Goal: Information Seeking & Learning: Learn about a topic

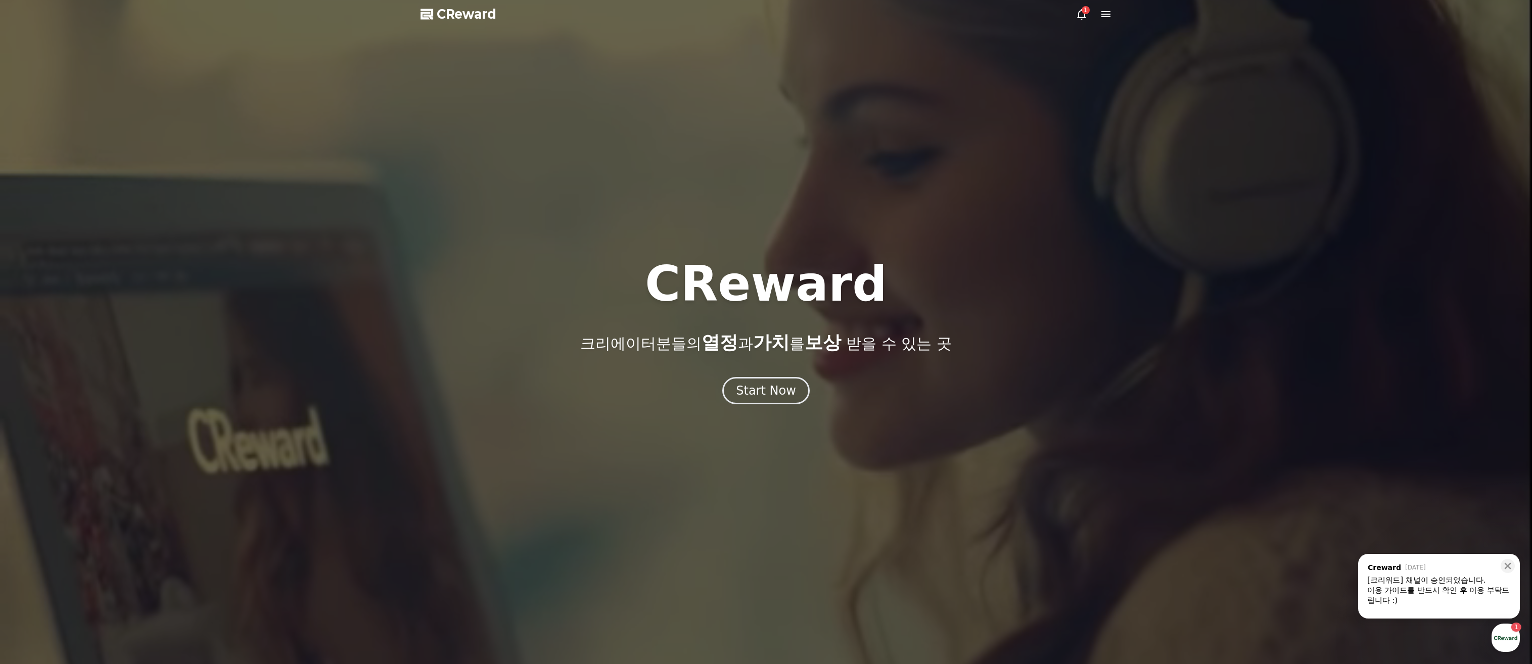
click at [1080, 4] on div at bounding box center [766, 332] width 1532 height 664
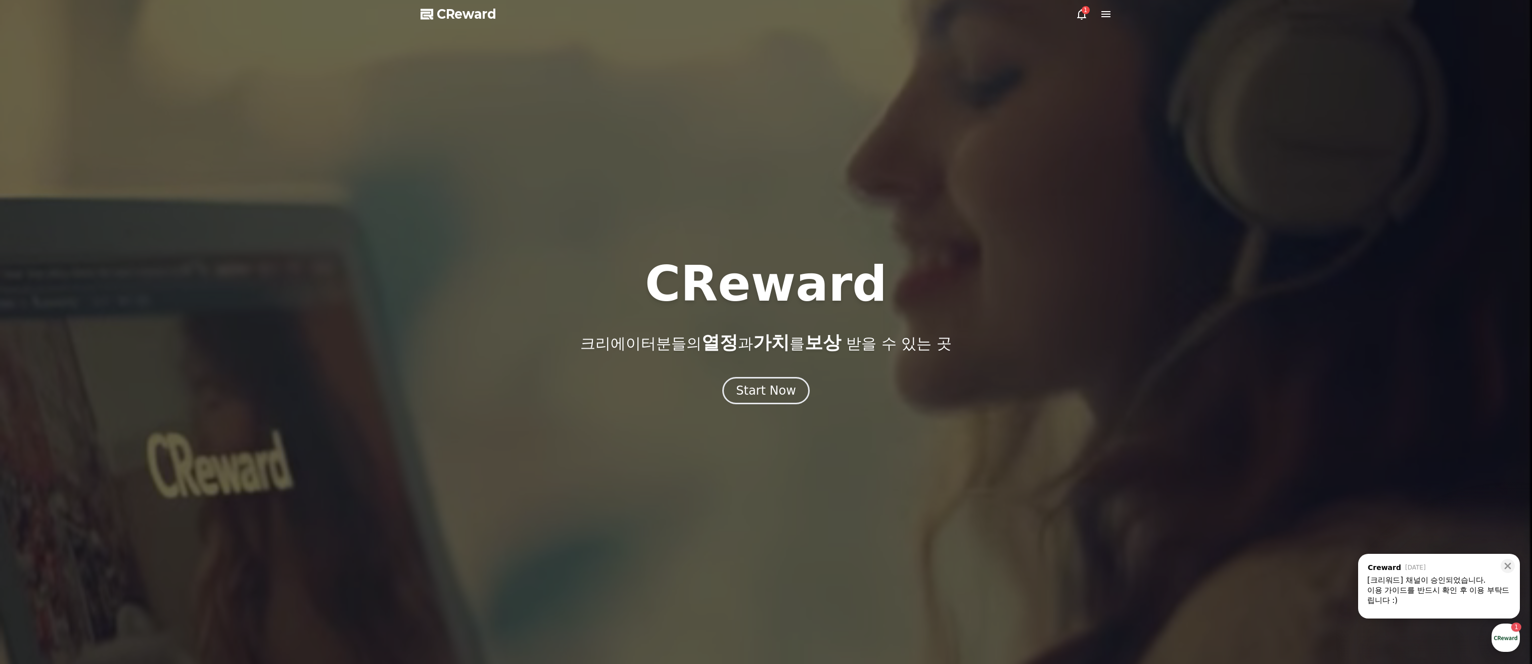
click at [1080, 16] on icon at bounding box center [1081, 14] width 12 height 12
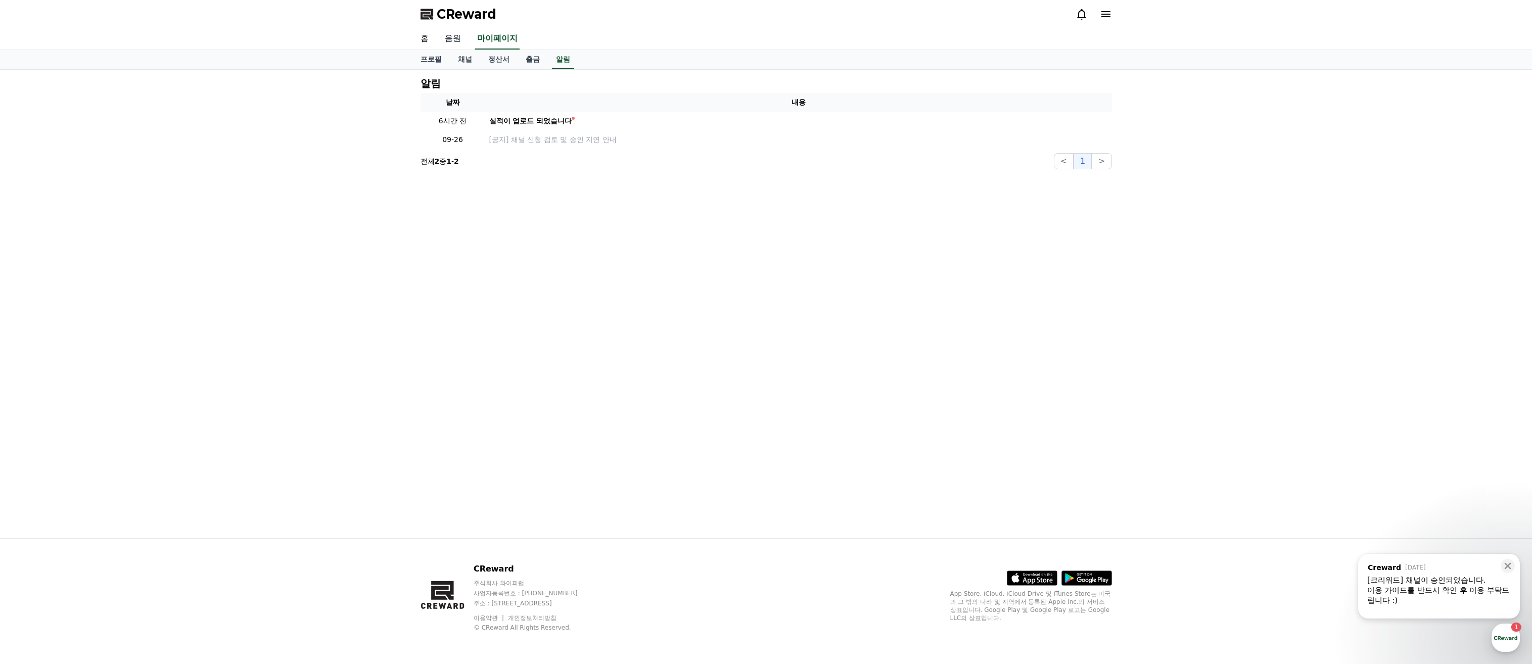
click at [463, 32] on link "음원" at bounding box center [453, 38] width 32 height 21
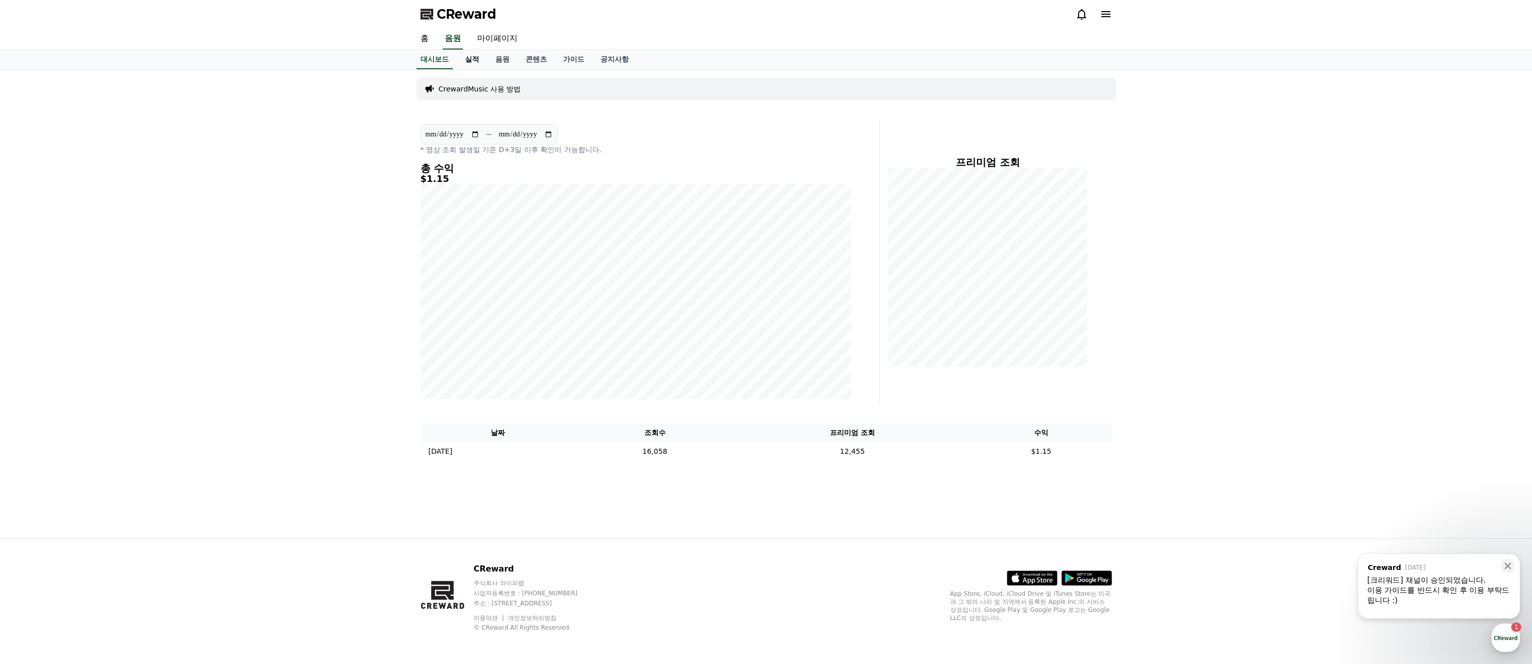
click at [470, 67] on link "실적" at bounding box center [472, 59] width 30 height 19
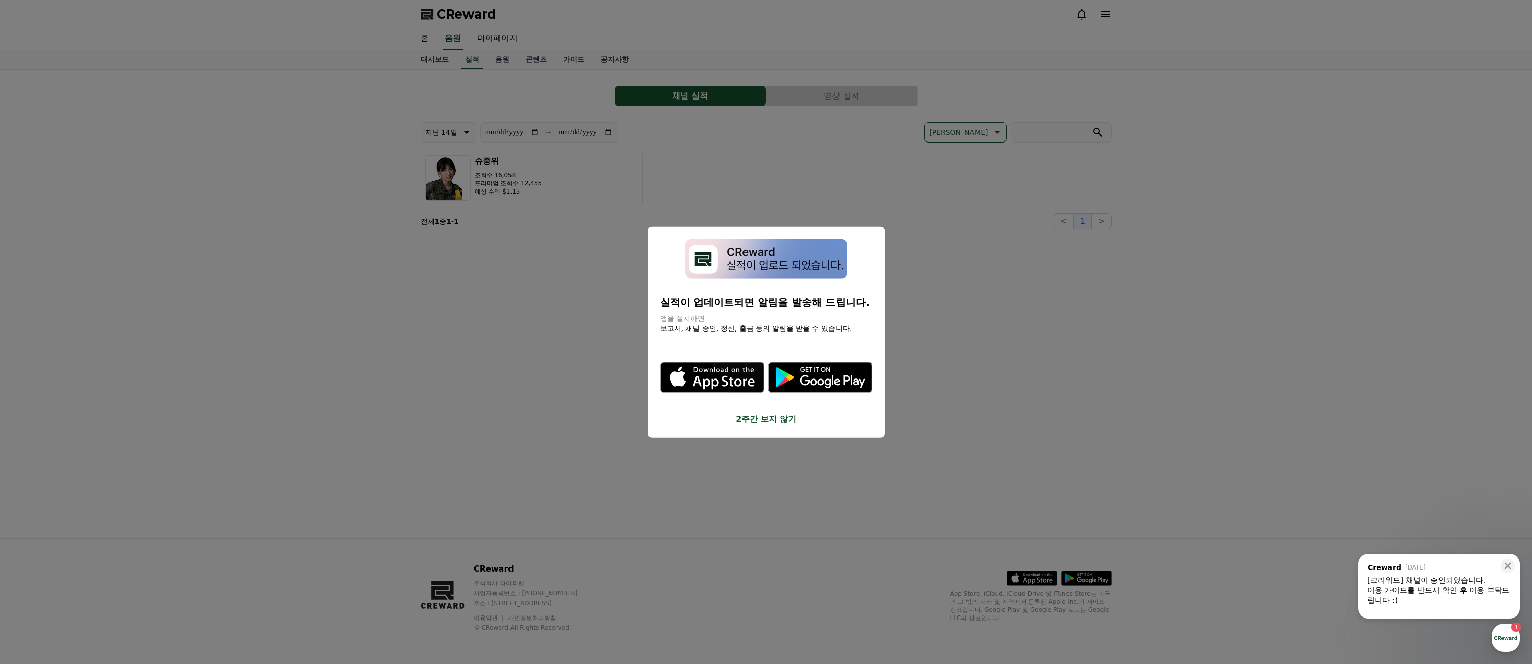
click at [850, 176] on button "close modal" at bounding box center [766, 332] width 1532 height 664
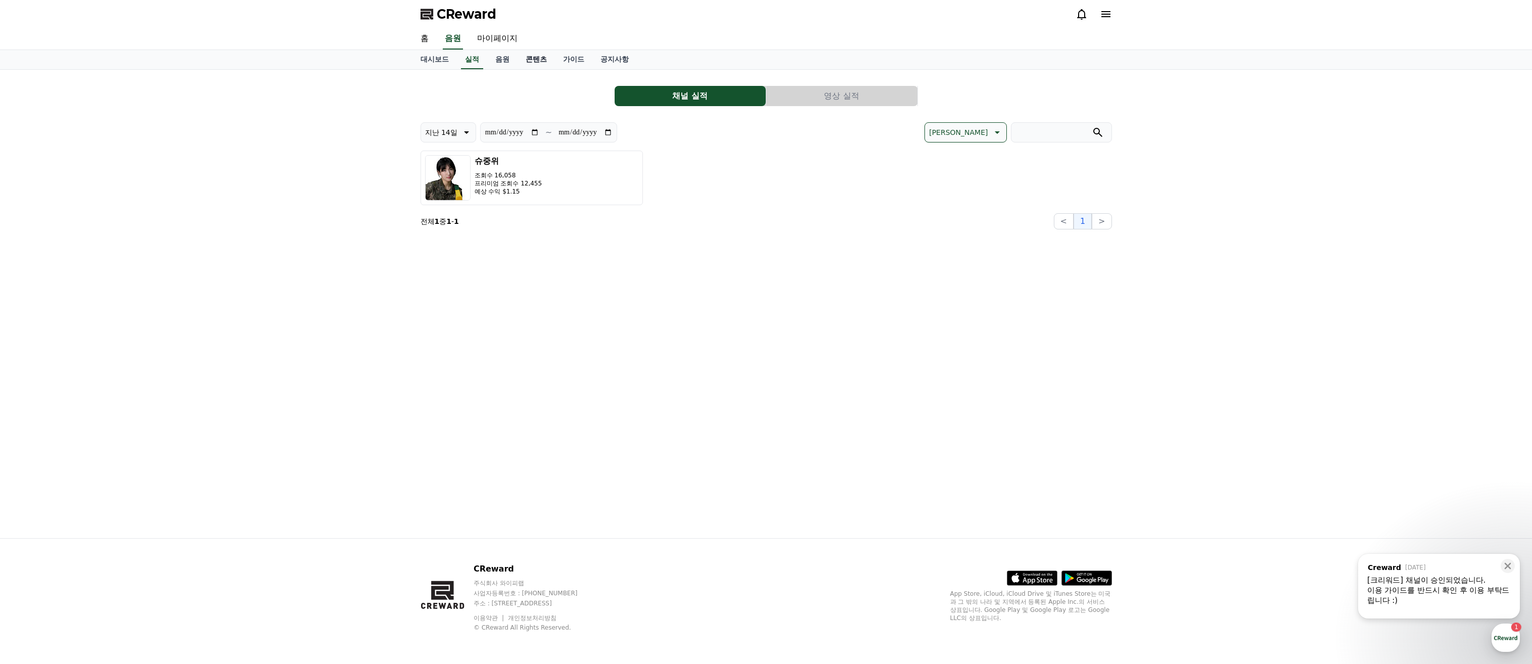
click at [532, 65] on link "콘텐츠" at bounding box center [536, 59] width 37 height 19
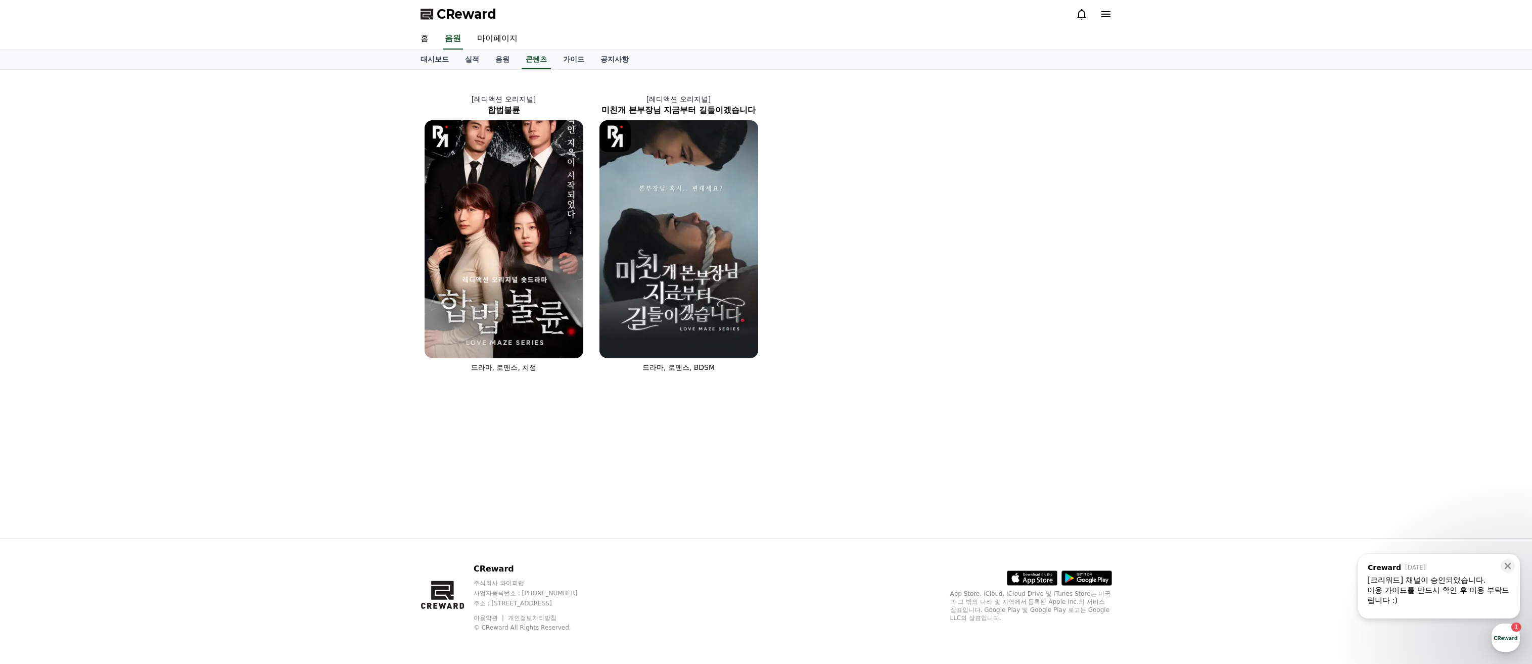
click at [440, 38] on div "홈 음원 마이페이지" at bounding box center [766, 38] width 708 height 21
click at [427, 37] on link "홈" at bounding box center [424, 38] width 24 height 21
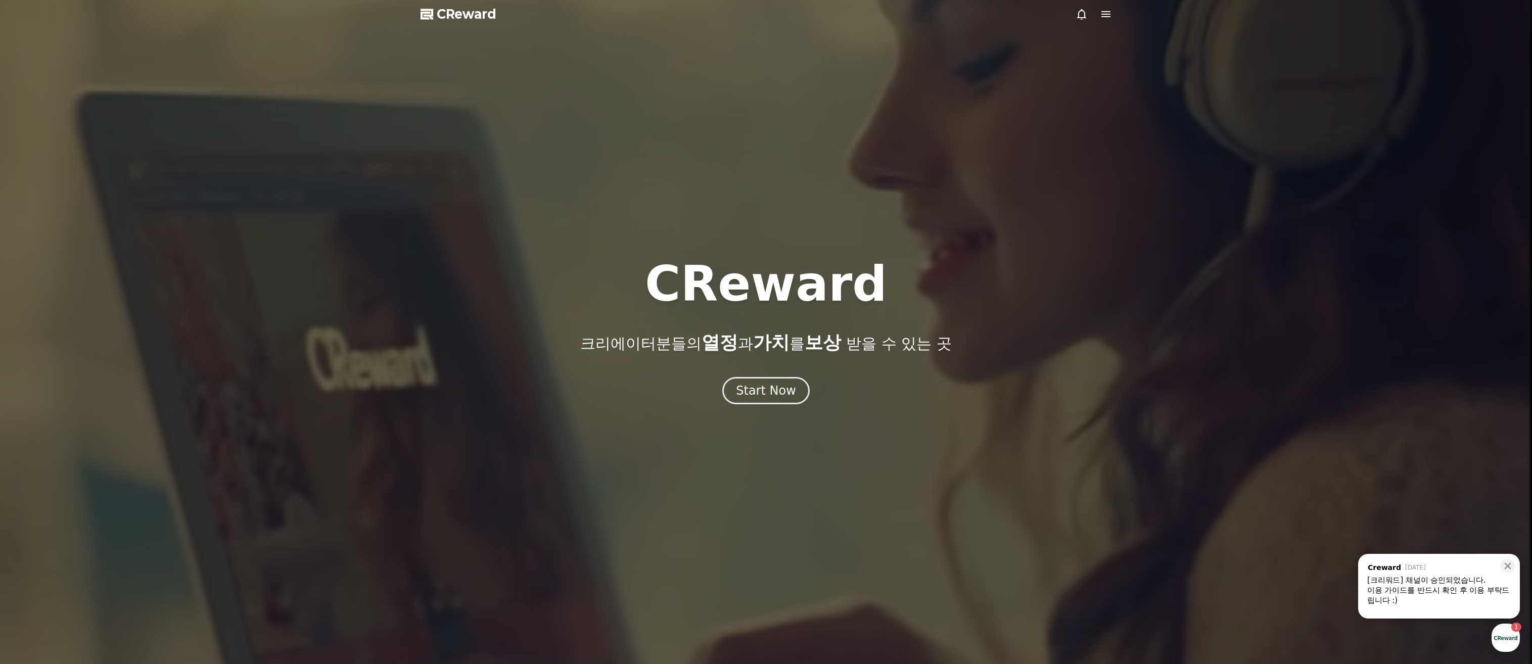
click at [472, 18] on span "CReward" at bounding box center [467, 14] width 60 height 16
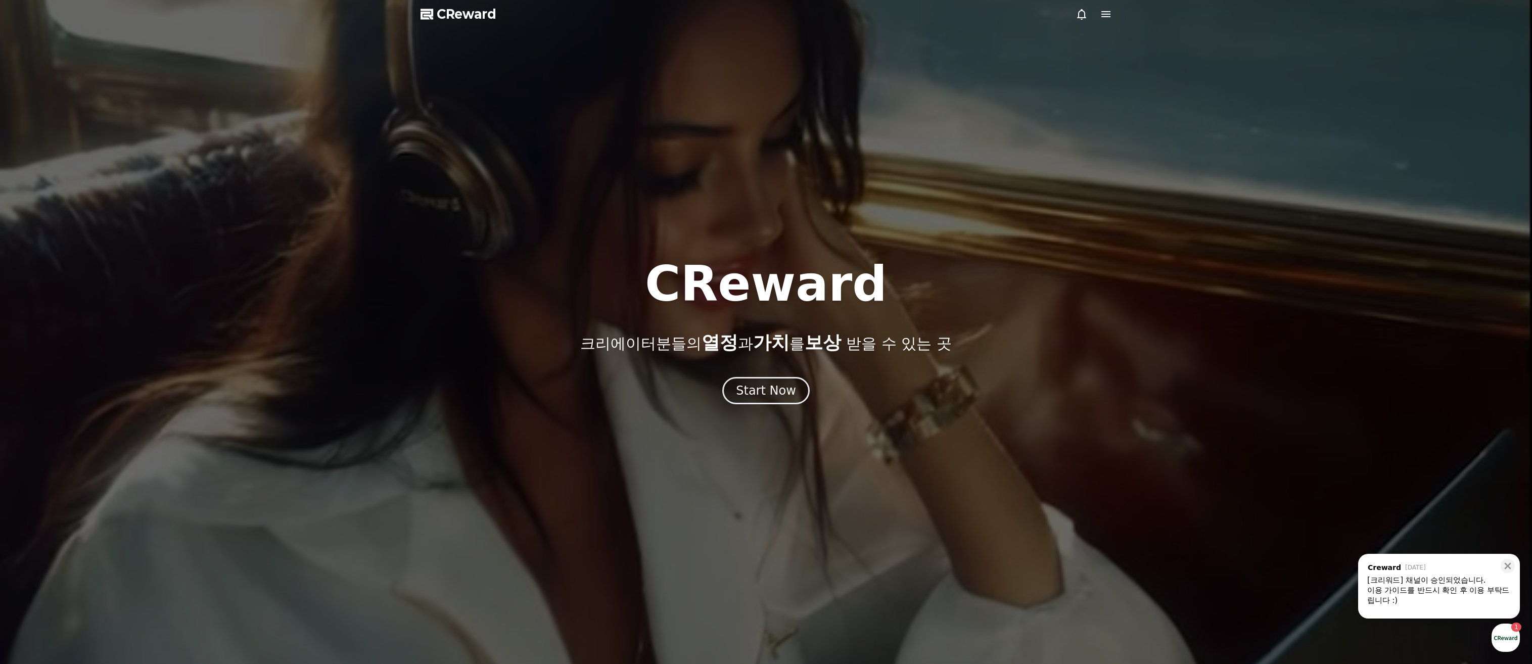
click at [473, 15] on span "CReward" at bounding box center [467, 14] width 60 height 16
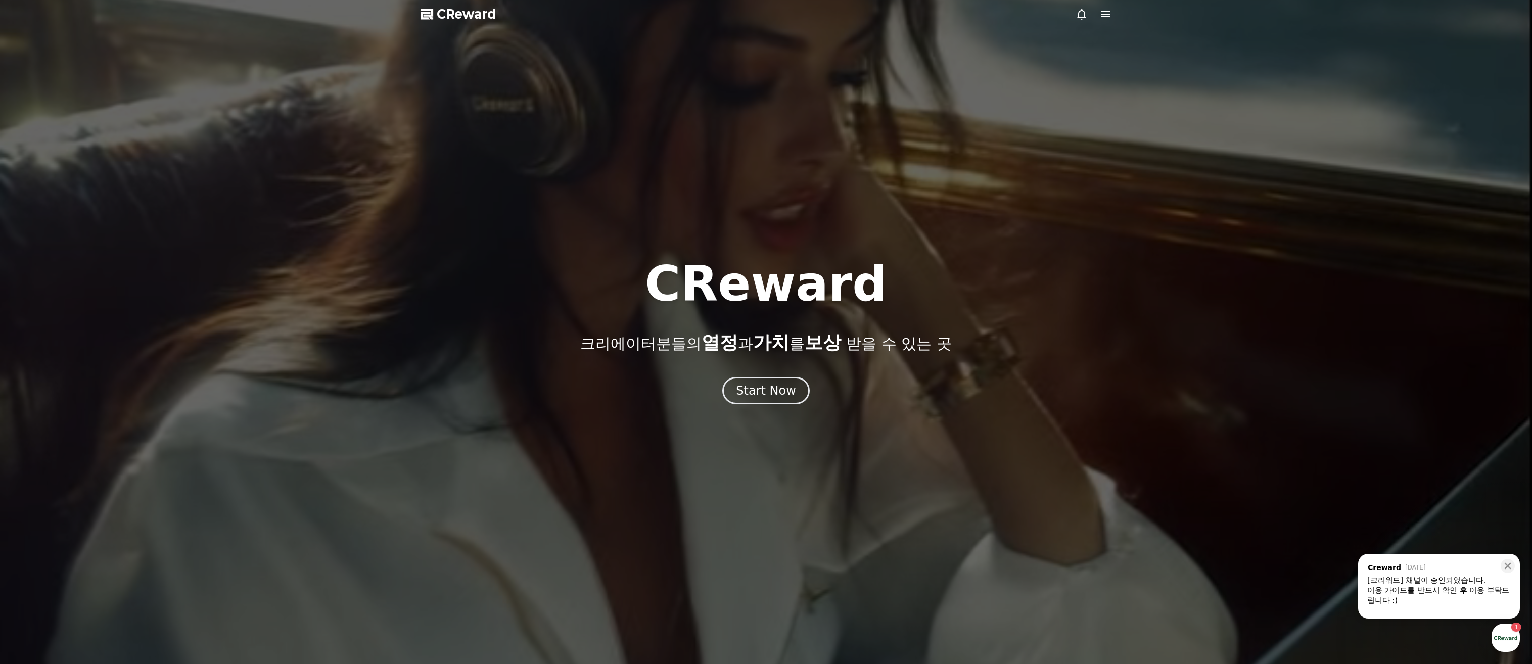
click at [1202, 290] on div "CReward 크리에이터분들의 열정 과 가치 를 보상 받을 수 있는 곳" at bounding box center [766, 306] width 1532 height 93
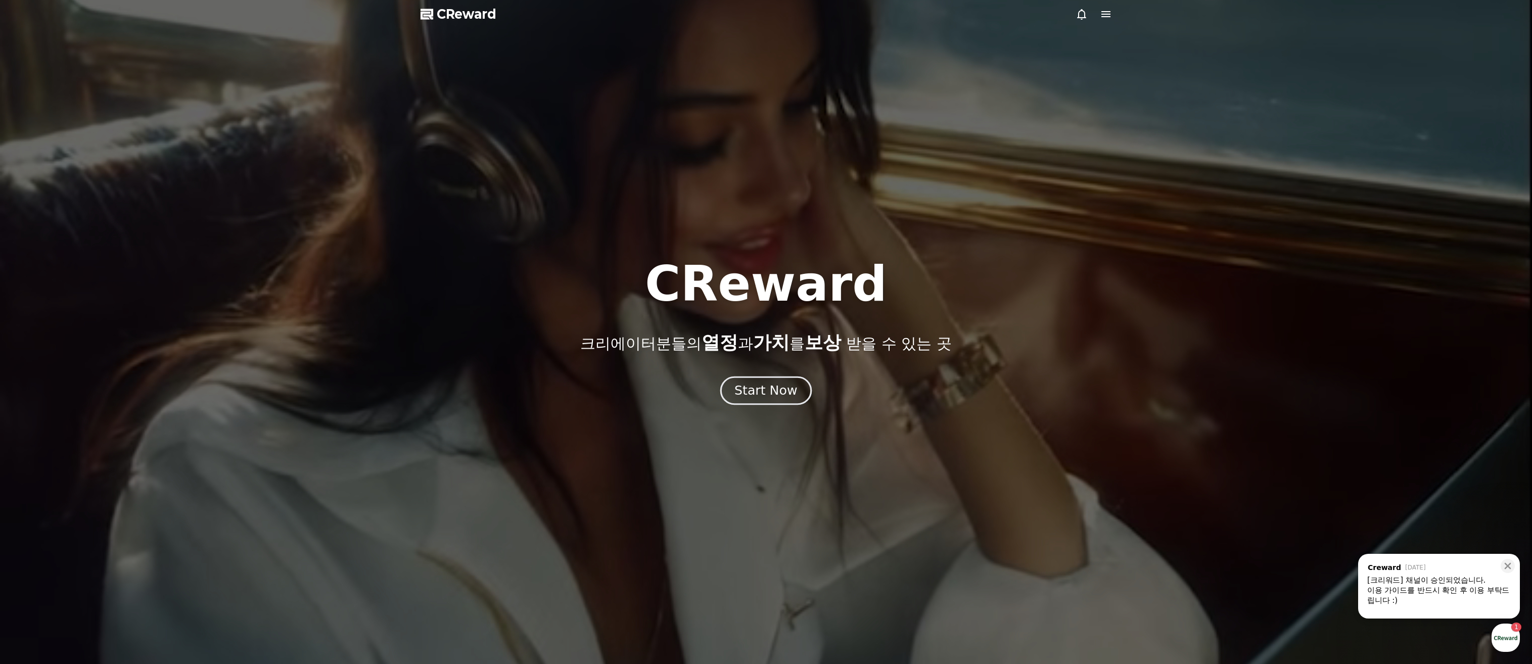
click at [763, 388] on div "Start Now" at bounding box center [765, 390] width 63 height 17
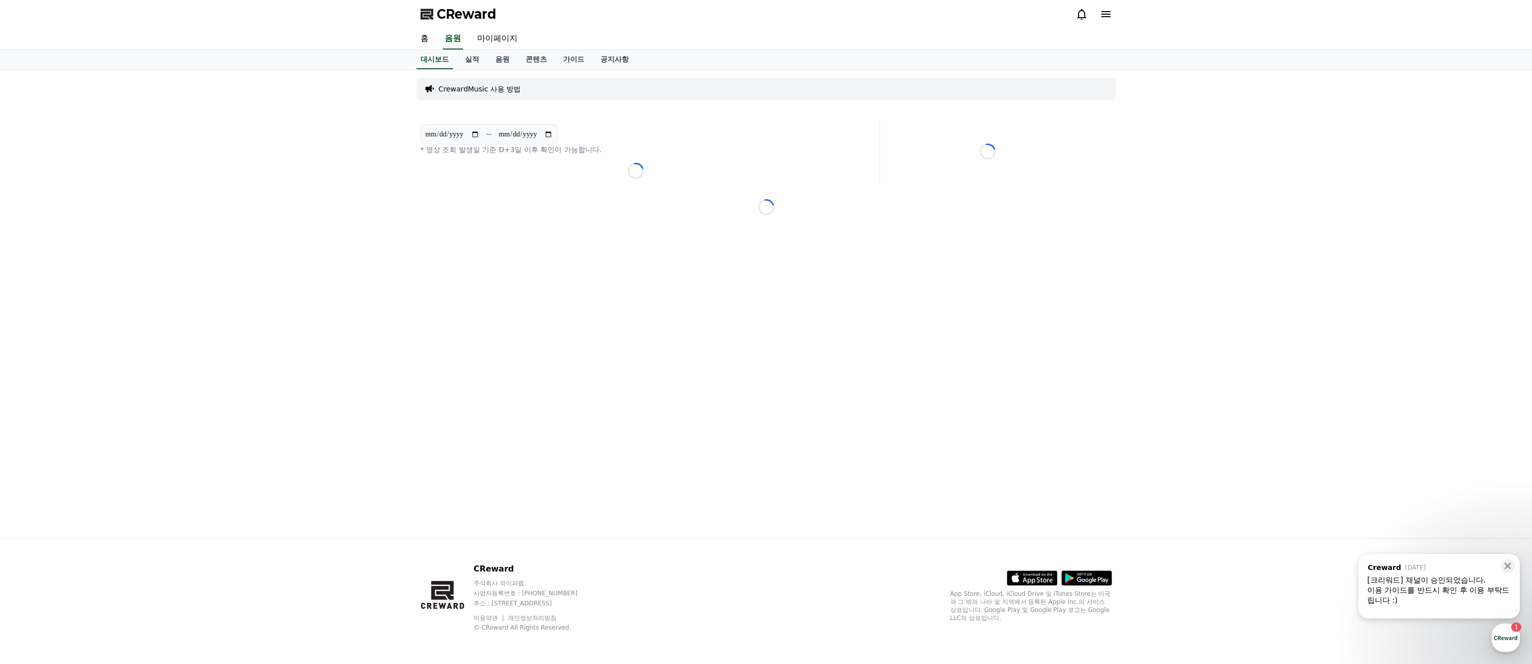
click at [763, 388] on div "**********" at bounding box center [766, 304] width 708 height 468
click at [497, 64] on link "음원" at bounding box center [502, 59] width 30 height 19
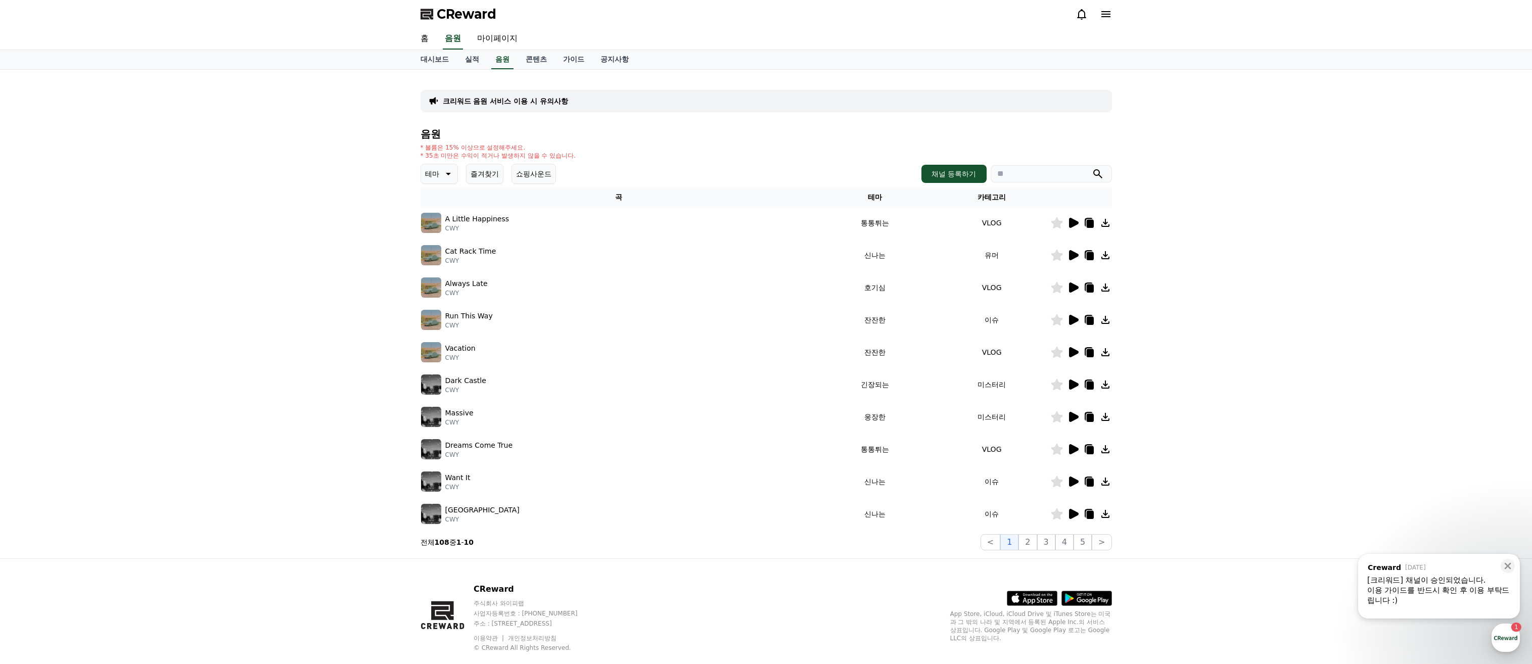
click at [443, 170] on icon at bounding box center [447, 174] width 12 height 12
click at [451, 237] on button "통통튀는" at bounding box center [440, 231] width 36 height 22
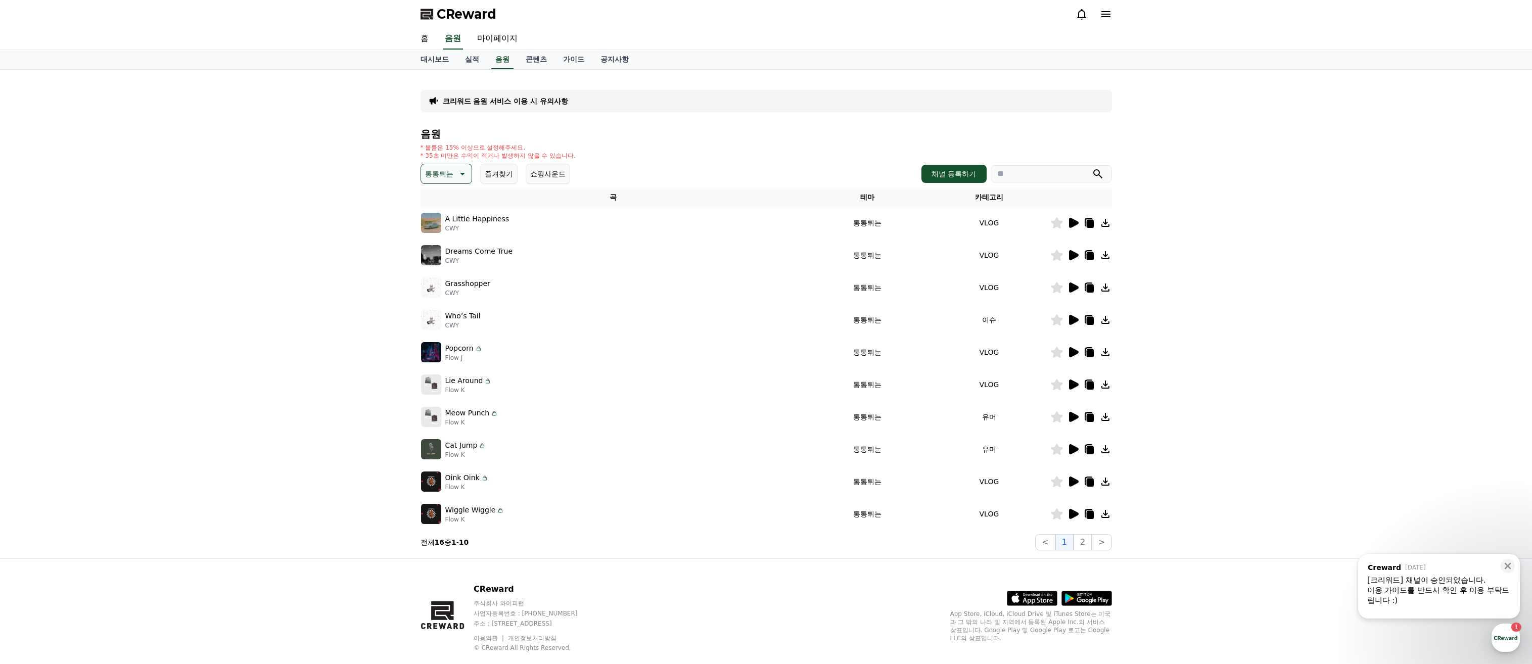
click at [1072, 223] on icon at bounding box center [1074, 223] width 10 height 10
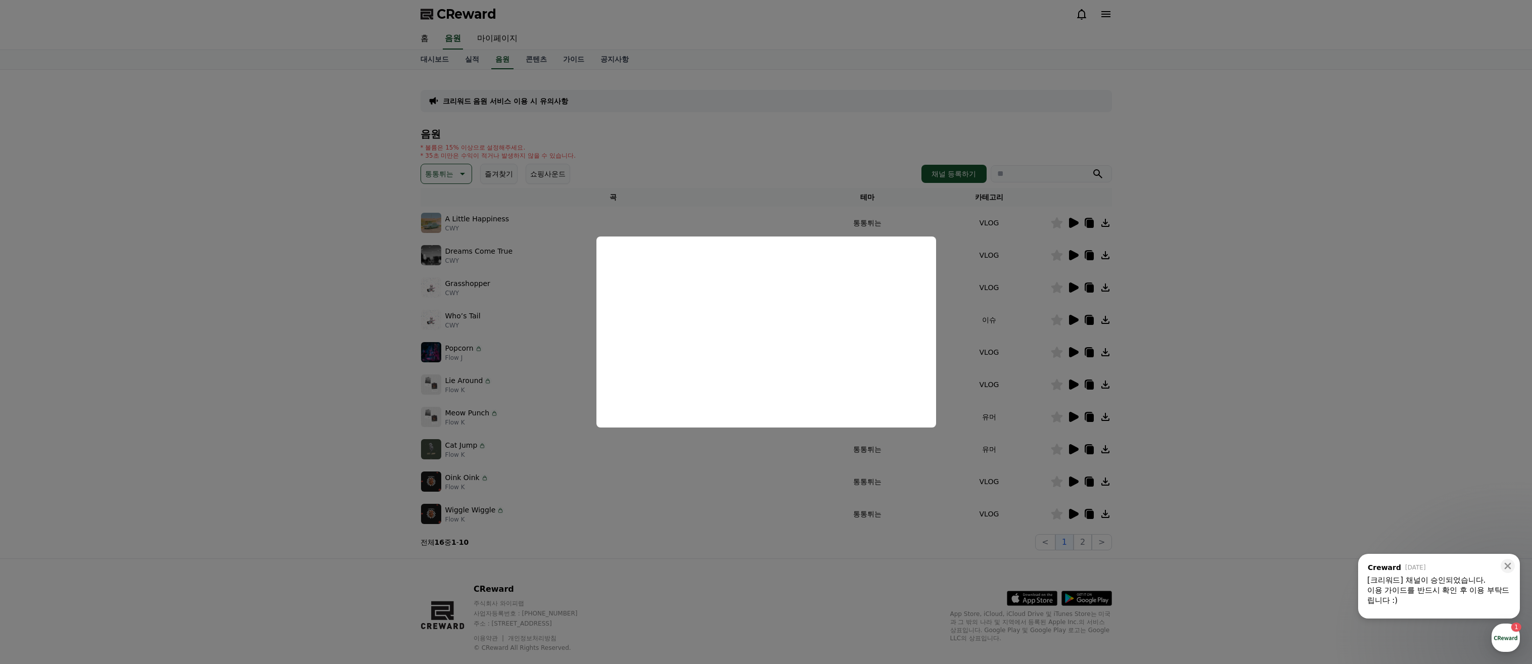
click at [795, 157] on button "close modal" at bounding box center [766, 332] width 1532 height 664
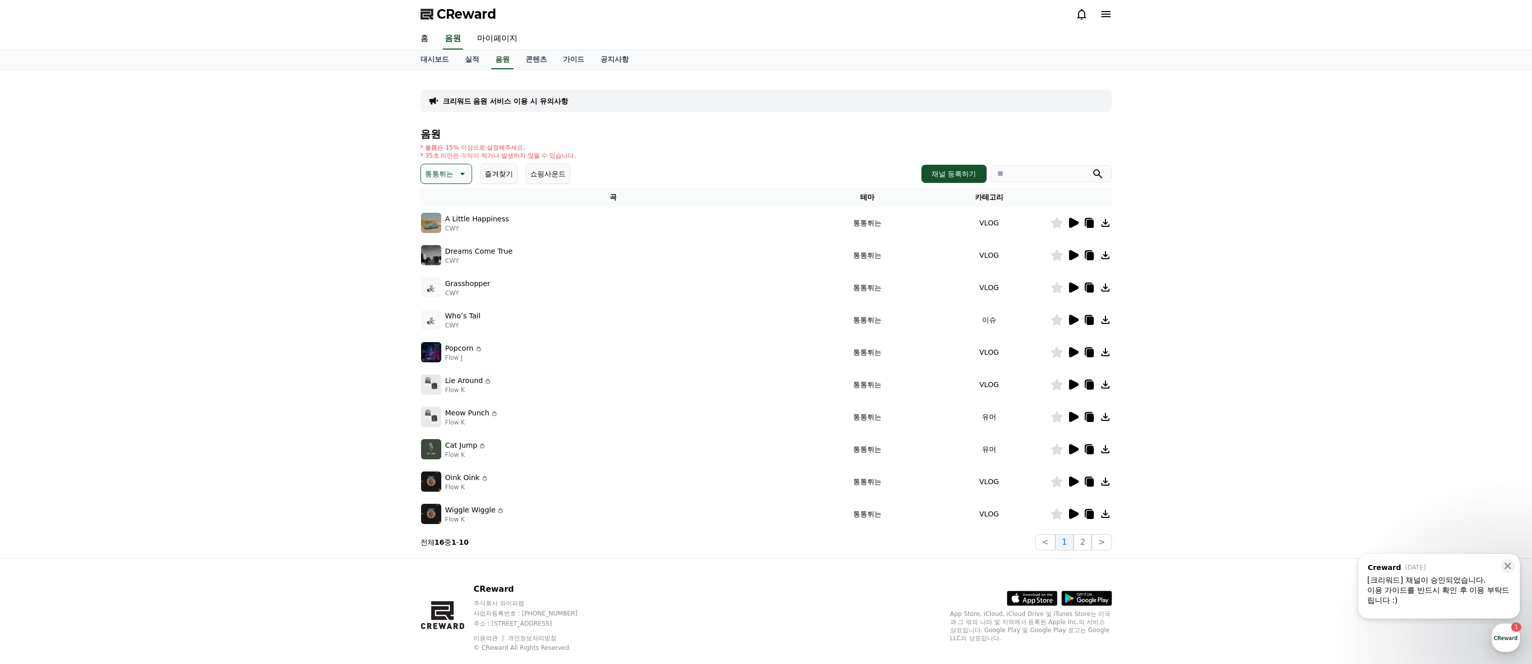
click at [1071, 258] on icon at bounding box center [1074, 255] width 10 height 10
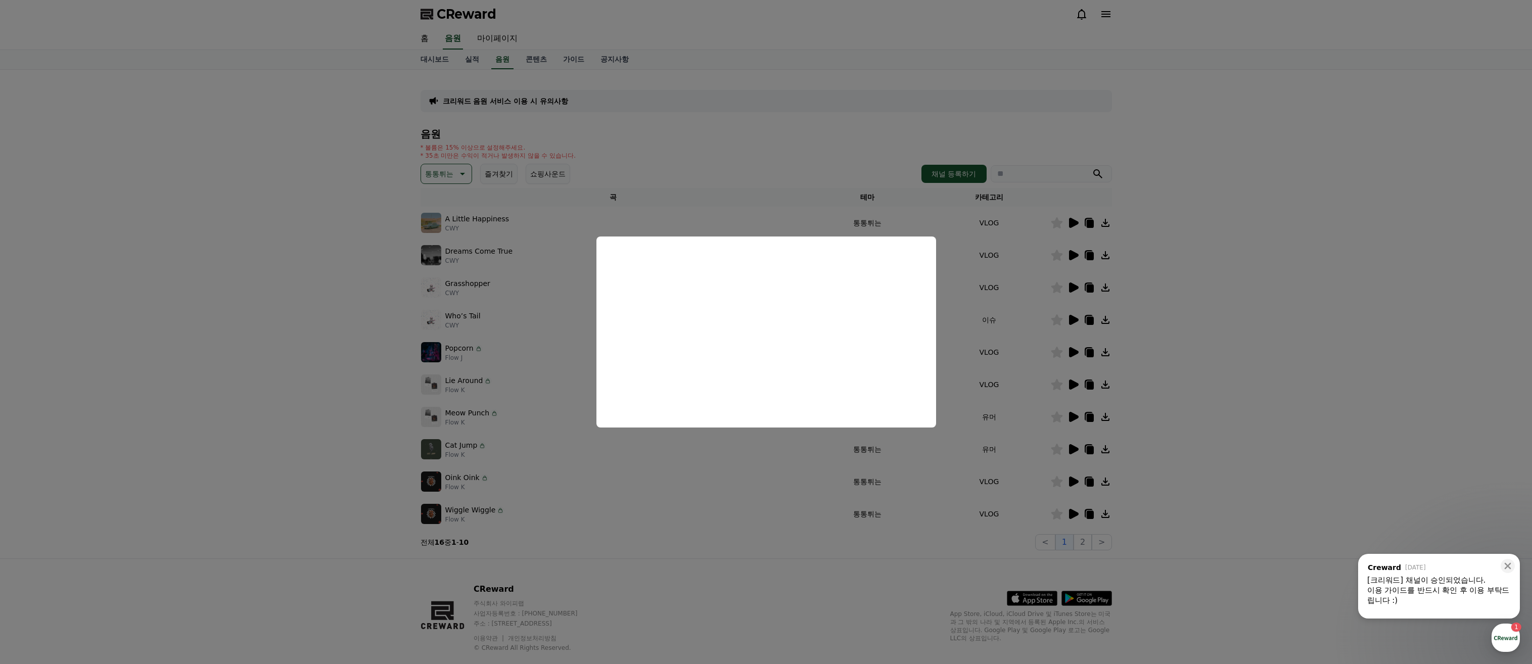
click at [478, 288] on button "close modal" at bounding box center [766, 332] width 1532 height 664
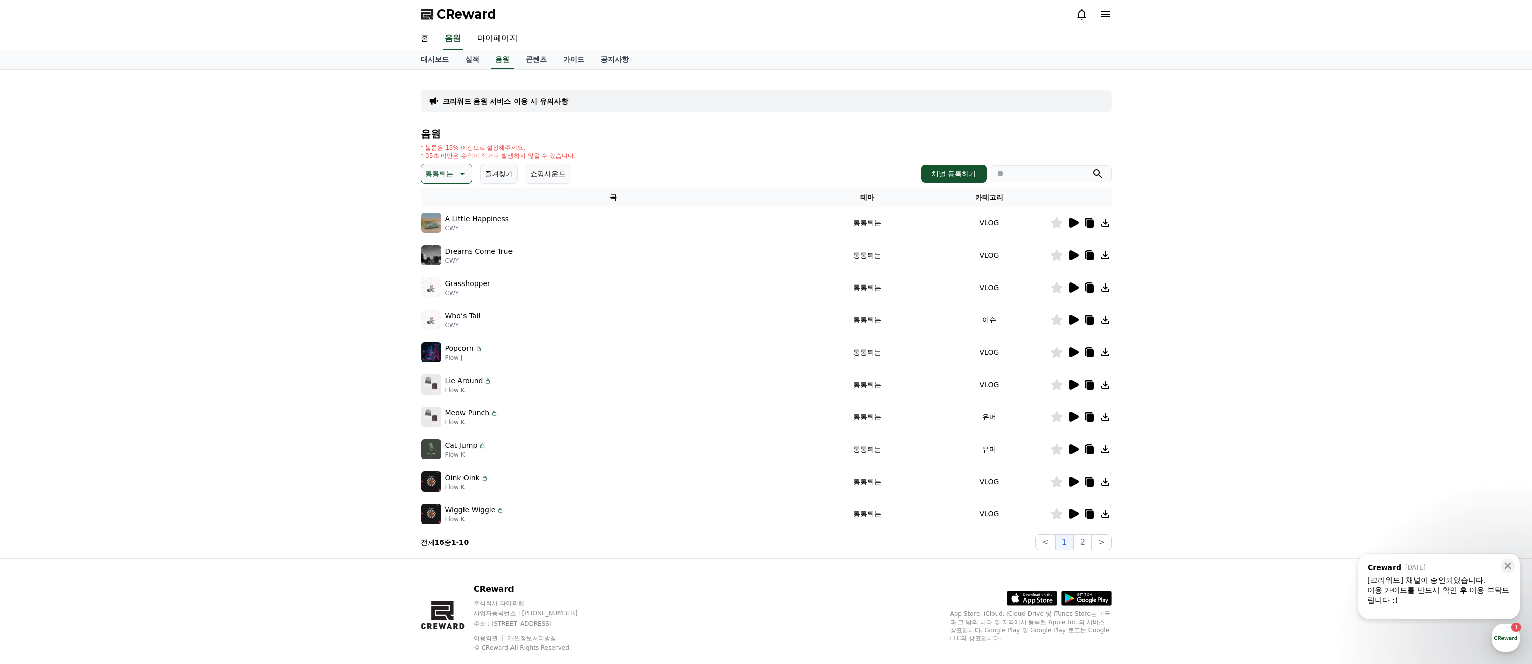
click at [1074, 285] on icon at bounding box center [1073, 287] width 12 height 12
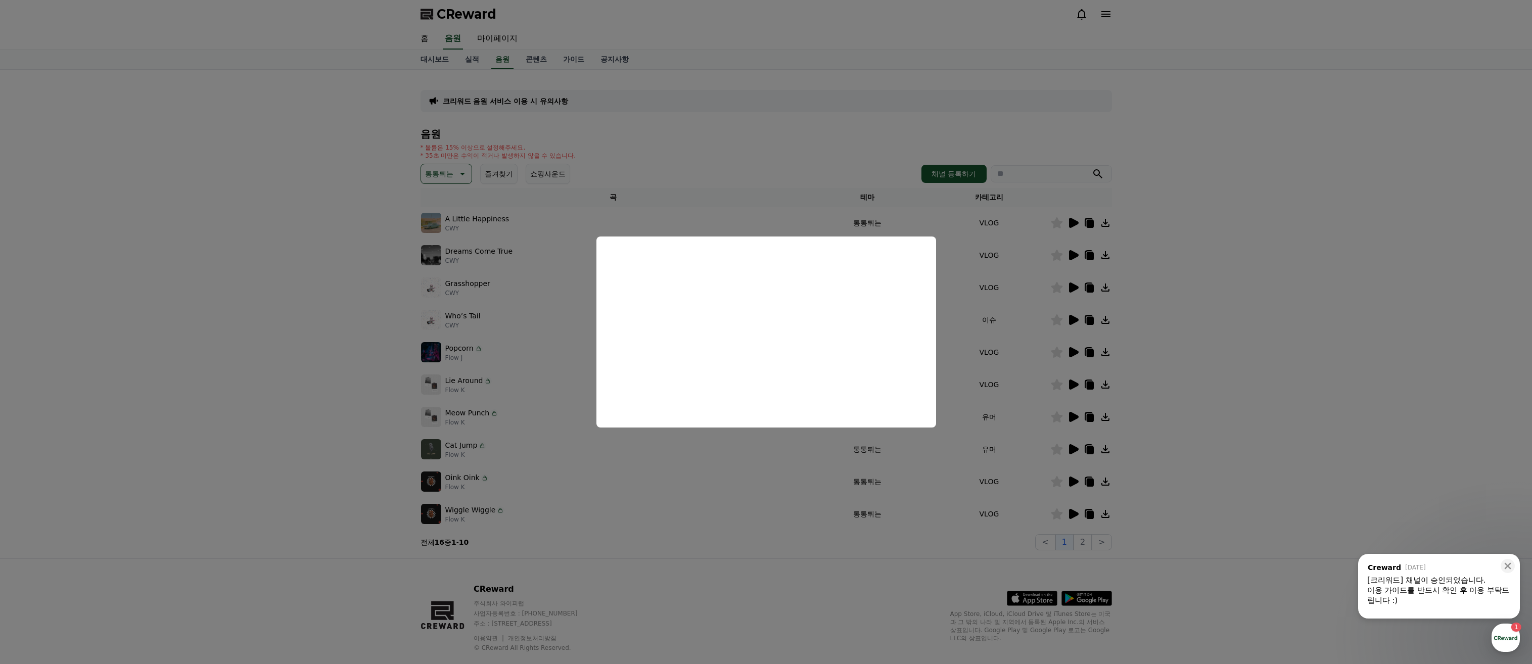
click at [364, 380] on button "close modal" at bounding box center [766, 332] width 1532 height 664
